Goal: Book appointment/travel/reservation

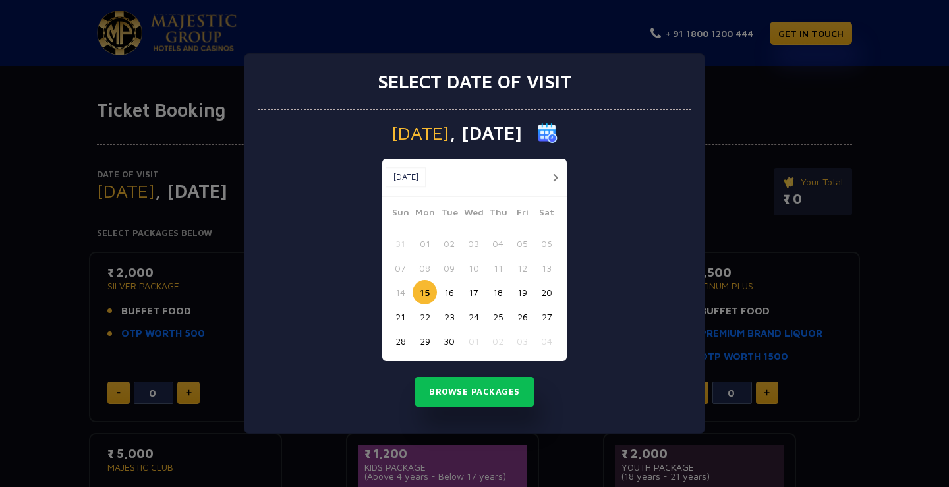
click at [803, 271] on div "Select date of visit [DATE] [DATE] [DATE] Sun Mon Tue Wed Thu Fri Sat 31 01 02 …" at bounding box center [474, 243] width 949 height 487
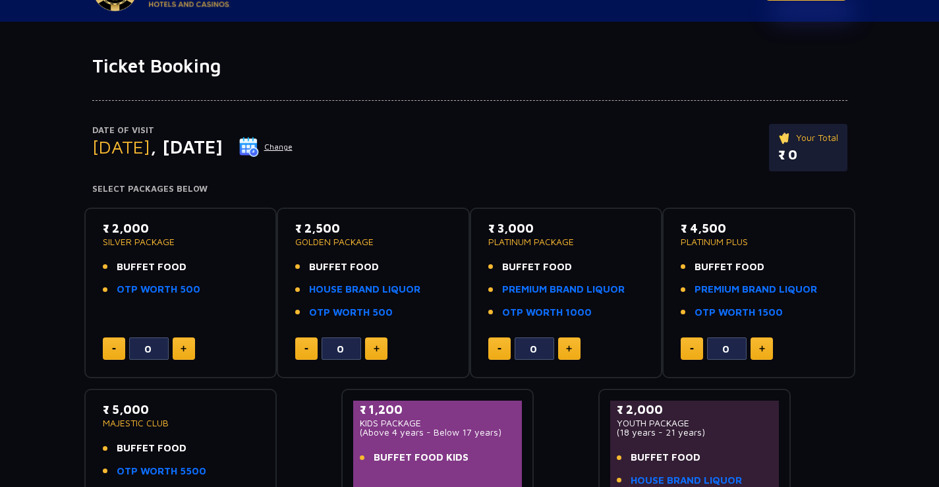
scroll to position [132, 0]
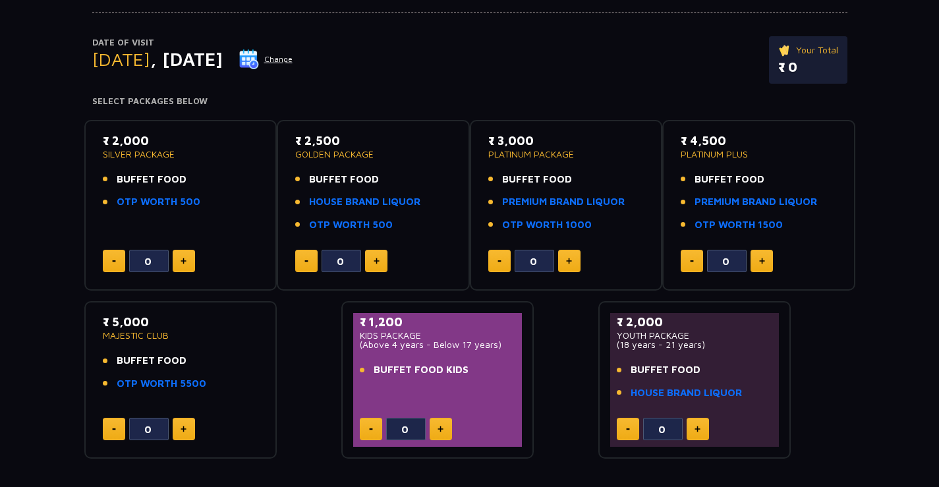
click at [194, 257] on button at bounding box center [184, 261] width 22 height 22
click at [189, 258] on button at bounding box center [184, 261] width 22 height 22
click at [109, 263] on button at bounding box center [114, 261] width 22 height 22
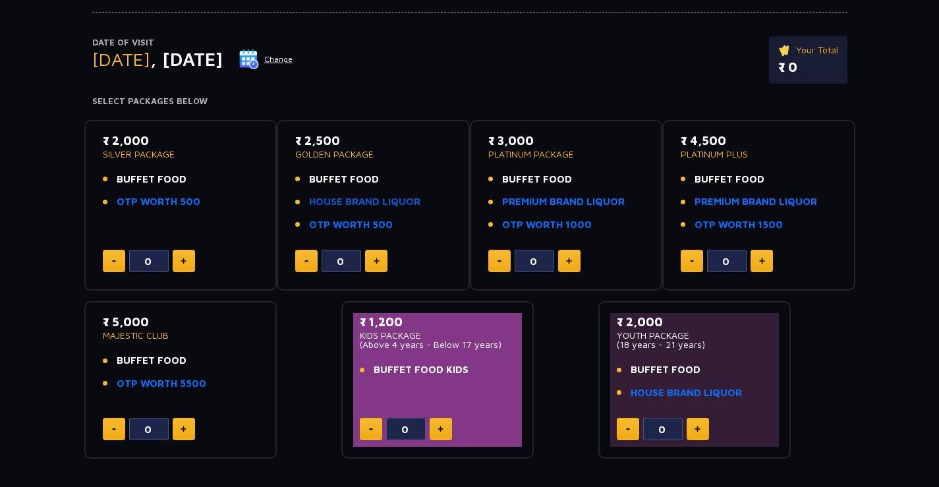
click at [358, 206] on link "HOUSE BRAND LIQUOR" at bounding box center [364, 201] width 111 height 15
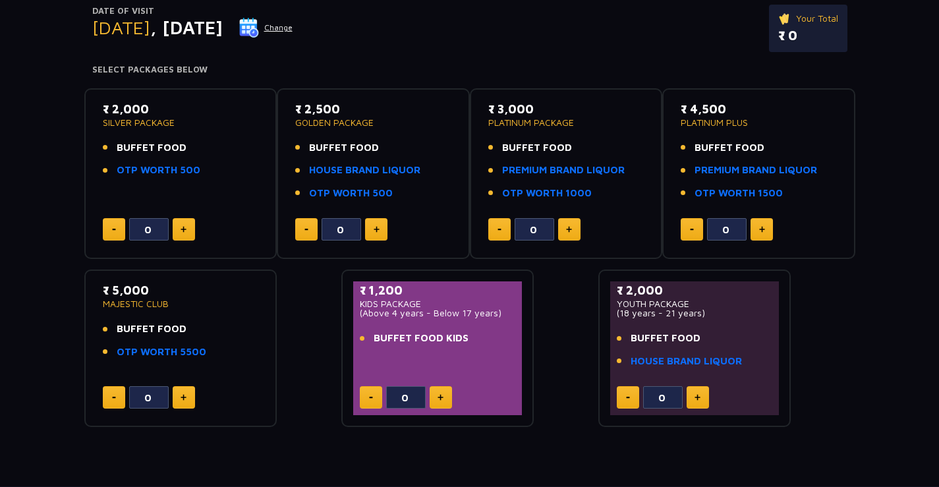
scroll to position [65, 0]
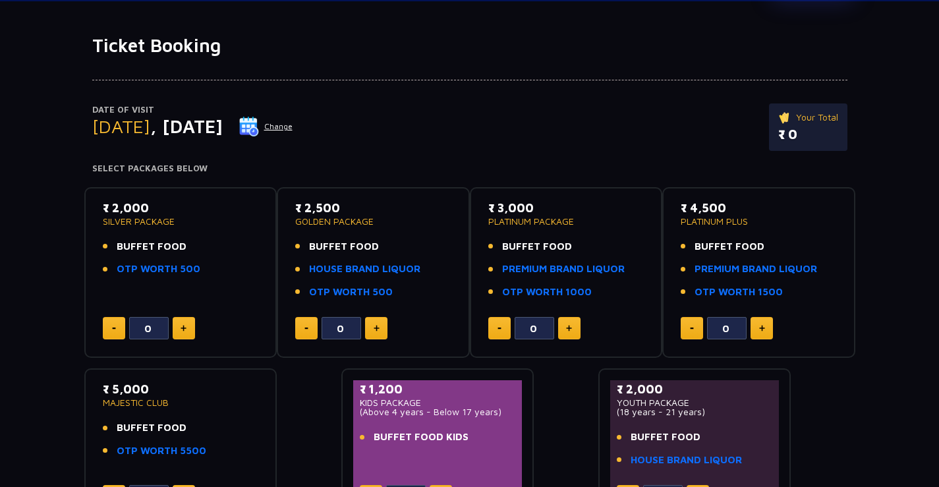
click at [182, 337] on button at bounding box center [184, 328] width 22 height 22
click at [182, 335] on button at bounding box center [184, 328] width 22 height 22
click at [110, 332] on button at bounding box center [114, 328] width 22 height 22
type input "0"
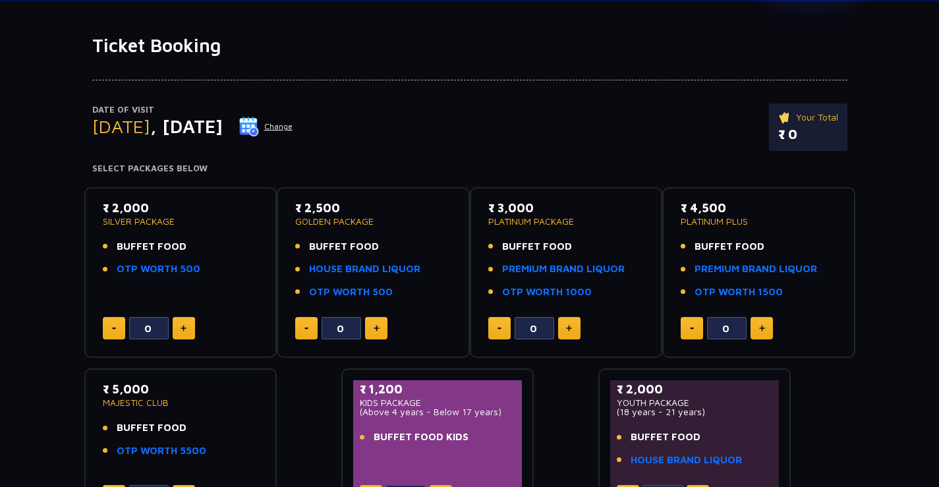
click at [110, 332] on button at bounding box center [114, 328] width 22 height 22
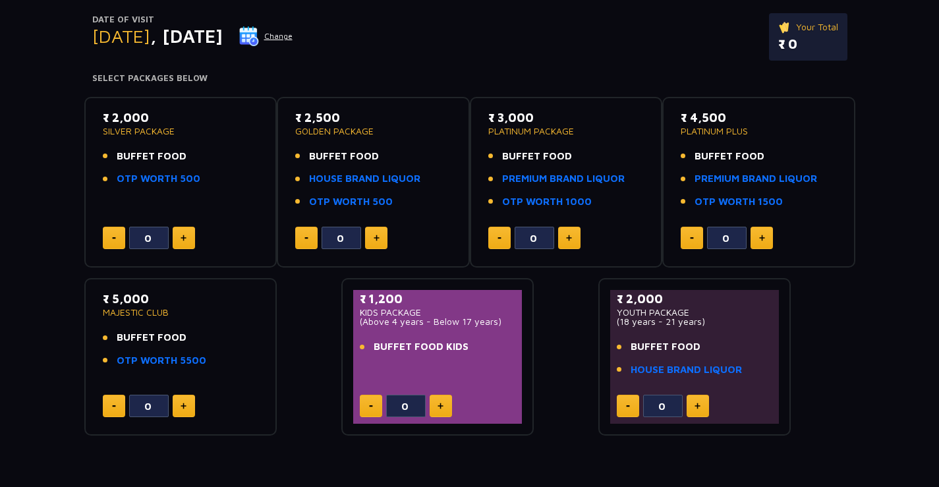
scroll to position [0, 0]
